Goal: Entertainment & Leisure: Consume media (video, audio)

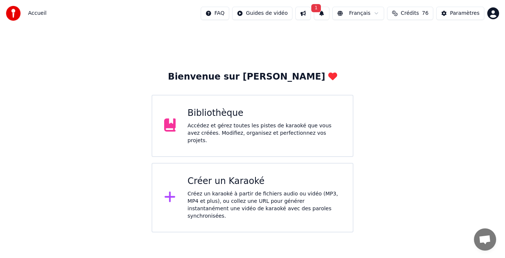
click at [226, 124] on div "Accédez et gérez toutes les pistes de karaoké que vous avez créées. Modifiez, o…" at bounding box center [265, 133] width 154 height 22
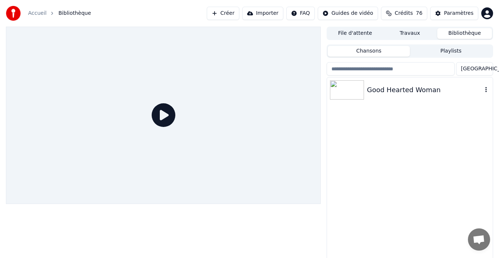
click at [423, 96] on div "Good Hearted Woman" at bounding box center [410, 89] width 166 height 25
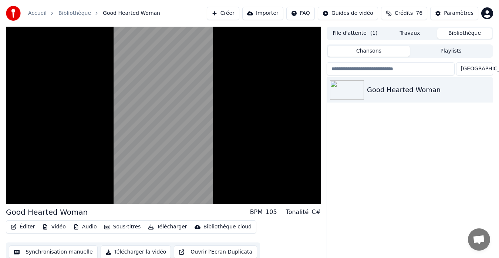
click at [118, 228] on button "Sous-titres" at bounding box center [122, 227] width 43 height 10
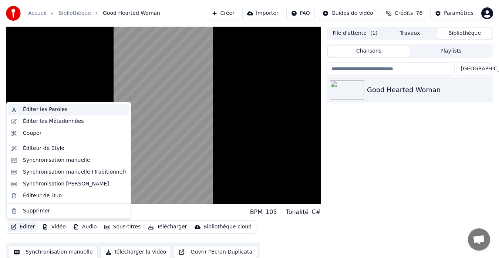
click at [69, 110] on div "Éditer les Paroles" at bounding box center [74, 109] width 103 height 7
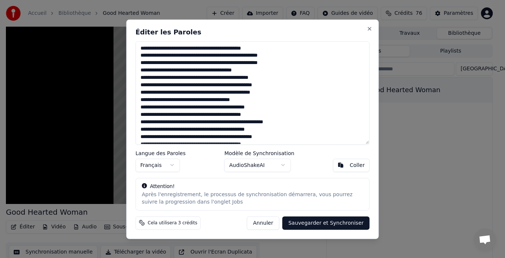
drag, startPoint x: 229, startPoint y: 25, endPoint x: 280, endPoint y: 33, distance: 52.0
click at [280, 33] on div "Éditer les Paroles Langue des Paroles Français Modèle de Synchronisation AudioS…" at bounding box center [253, 128] width 253 height 219
click at [266, 221] on button "Annuler" at bounding box center [263, 222] width 33 height 13
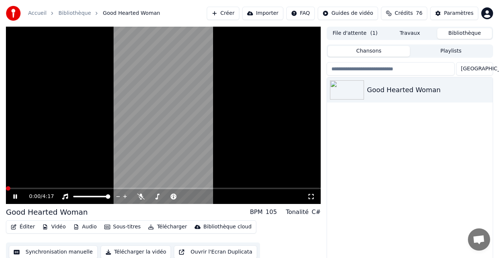
click at [6, 189] on span at bounding box center [8, 188] width 4 height 4
click at [157, 199] on span at bounding box center [158, 196] width 4 height 4
click at [153, 198] on div at bounding box center [175, 196] width 60 height 7
click at [152, 195] on span at bounding box center [154, 196] width 4 height 4
click at [151, 196] on span at bounding box center [150, 196] width 3 height 1
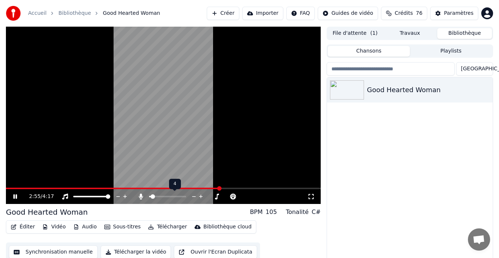
click at [151, 196] on span at bounding box center [153, 196] width 4 height 4
click at [149, 196] on span at bounding box center [149, 196] width 0 height 1
click at [139, 195] on icon at bounding box center [140, 196] width 7 height 6
click at [141, 197] on icon at bounding box center [141, 196] width 4 height 6
click at [202, 196] on icon at bounding box center [201, 197] width 4 height 4
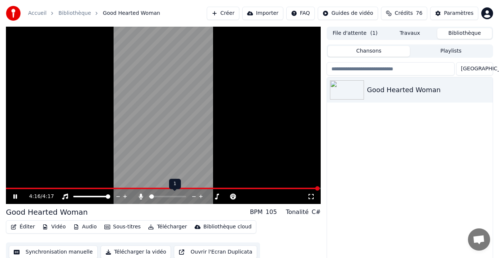
click at [202, 196] on icon at bounding box center [201, 197] width 4 height 4
click at [16, 193] on div "4:17 / 4:17" at bounding box center [163, 196] width 309 height 7
click at [12, 202] on div "4:17 / 4:17" at bounding box center [163, 196] width 315 height 15
click at [14, 197] on icon at bounding box center [15, 196] width 4 height 5
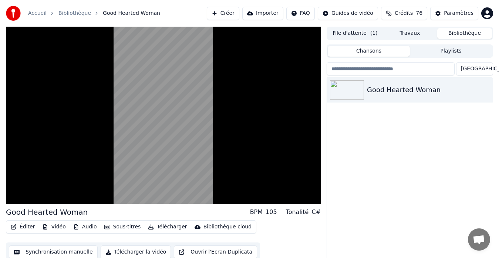
click at [80, 228] on button "Audio" at bounding box center [85, 227] width 30 height 10
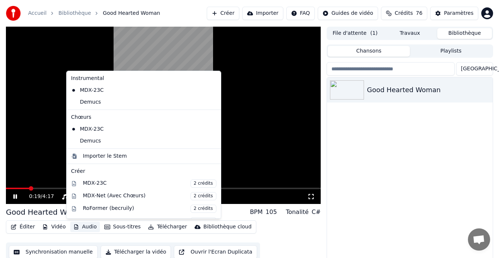
click at [276, 84] on video at bounding box center [163, 115] width 315 height 177
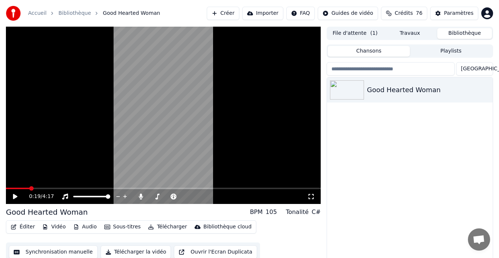
click at [276, 84] on video at bounding box center [163, 115] width 315 height 177
click at [141, 195] on icon at bounding box center [141, 196] width 4 height 6
click at [201, 196] on icon at bounding box center [201, 197] width 4 height 4
click at [26, 186] on span at bounding box center [27, 188] width 4 height 4
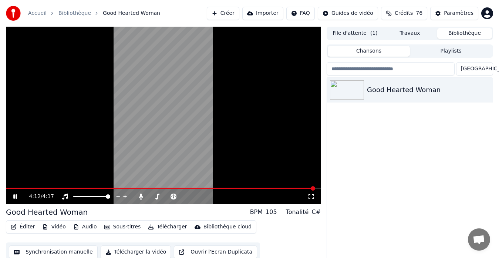
click at [11, 194] on div "4:12 / 4:17" at bounding box center [163, 196] width 309 height 7
click at [18, 195] on icon at bounding box center [20, 196] width 17 height 6
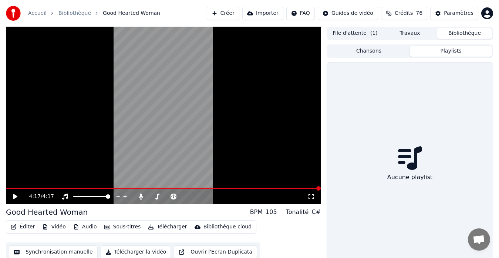
click at [442, 48] on button "Playlists" at bounding box center [451, 51] width 82 height 11
click at [359, 34] on button "File d'attente ( 1 )" at bounding box center [355, 33] width 55 height 11
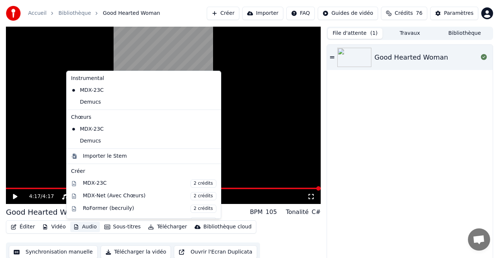
click at [79, 228] on button "Audio" at bounding box center [85, 227] width 30 height 10
click at [122, 101] on div "Demucs" at bounding box center [138, 102] width 140 height 12
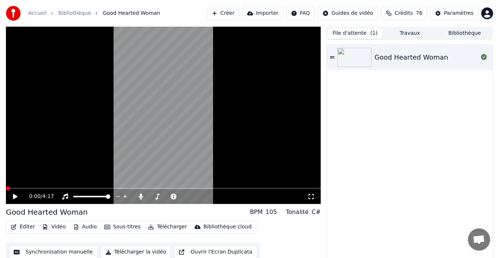
click at [15, 199] on icon at bounding box center [20, 196] width 17 height 6
click at [6, 186] on span at bounding box center [8, 188] width 4 height 4
click at [16, 197] on icon at bounding box center [15, 196] width 4 height 4
